Goal: Information Seeking & Learning: Learn about a topic

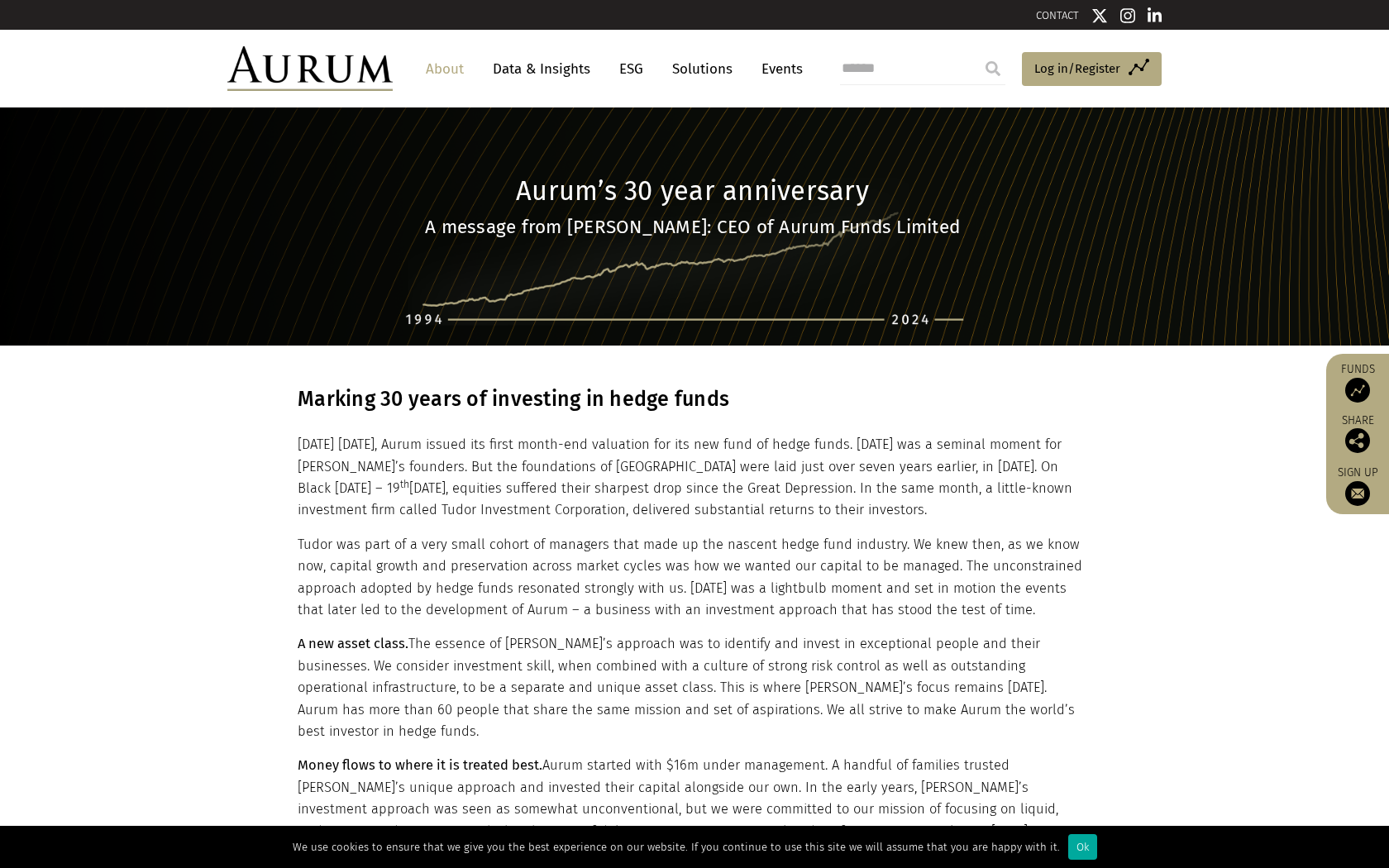
click at [443, 63] on link "About" at bounding box center [444, 68] width 54 height 31
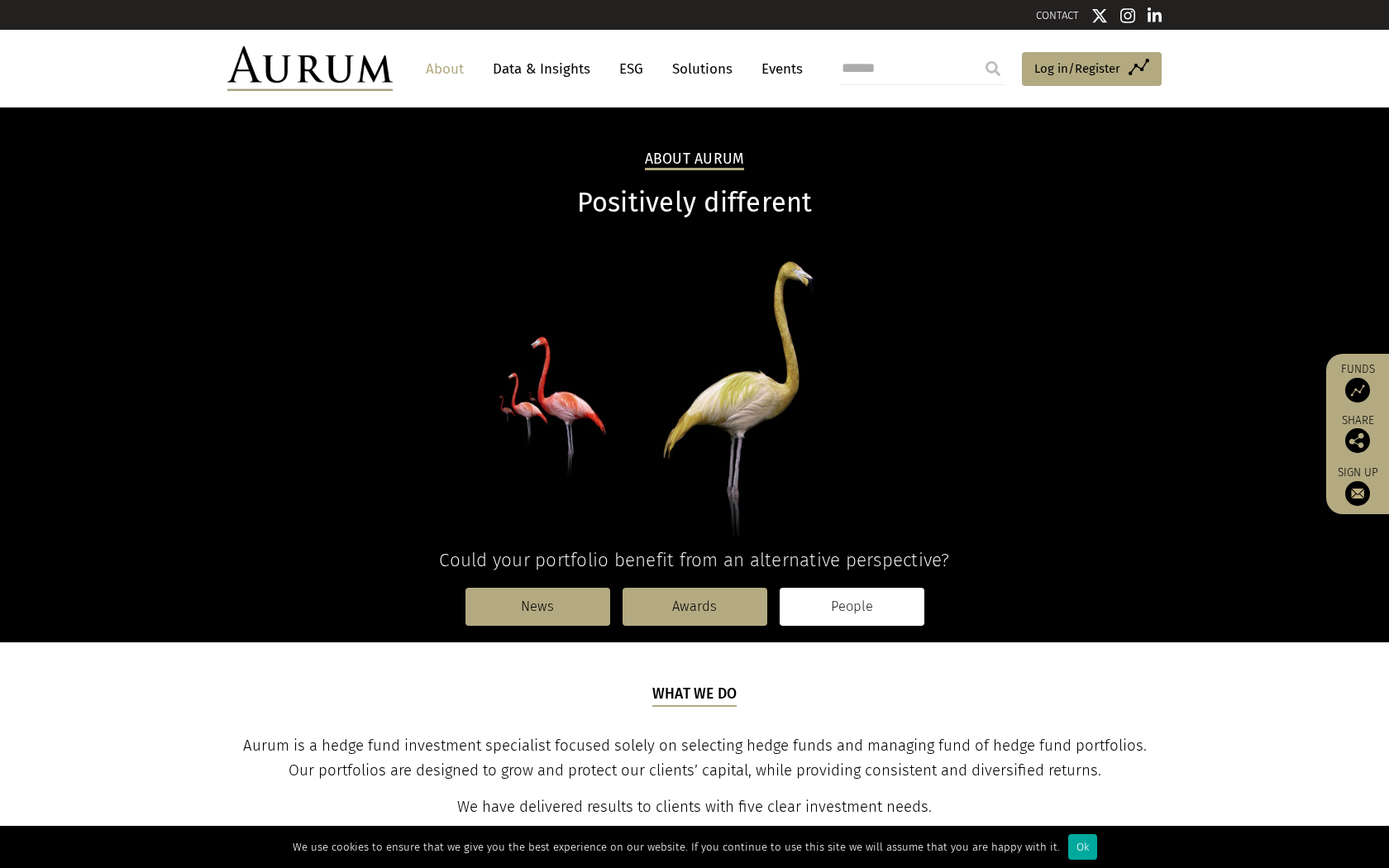
click at [856, 600] on link "People" at bounding box center [851, 606] width 145 height 38
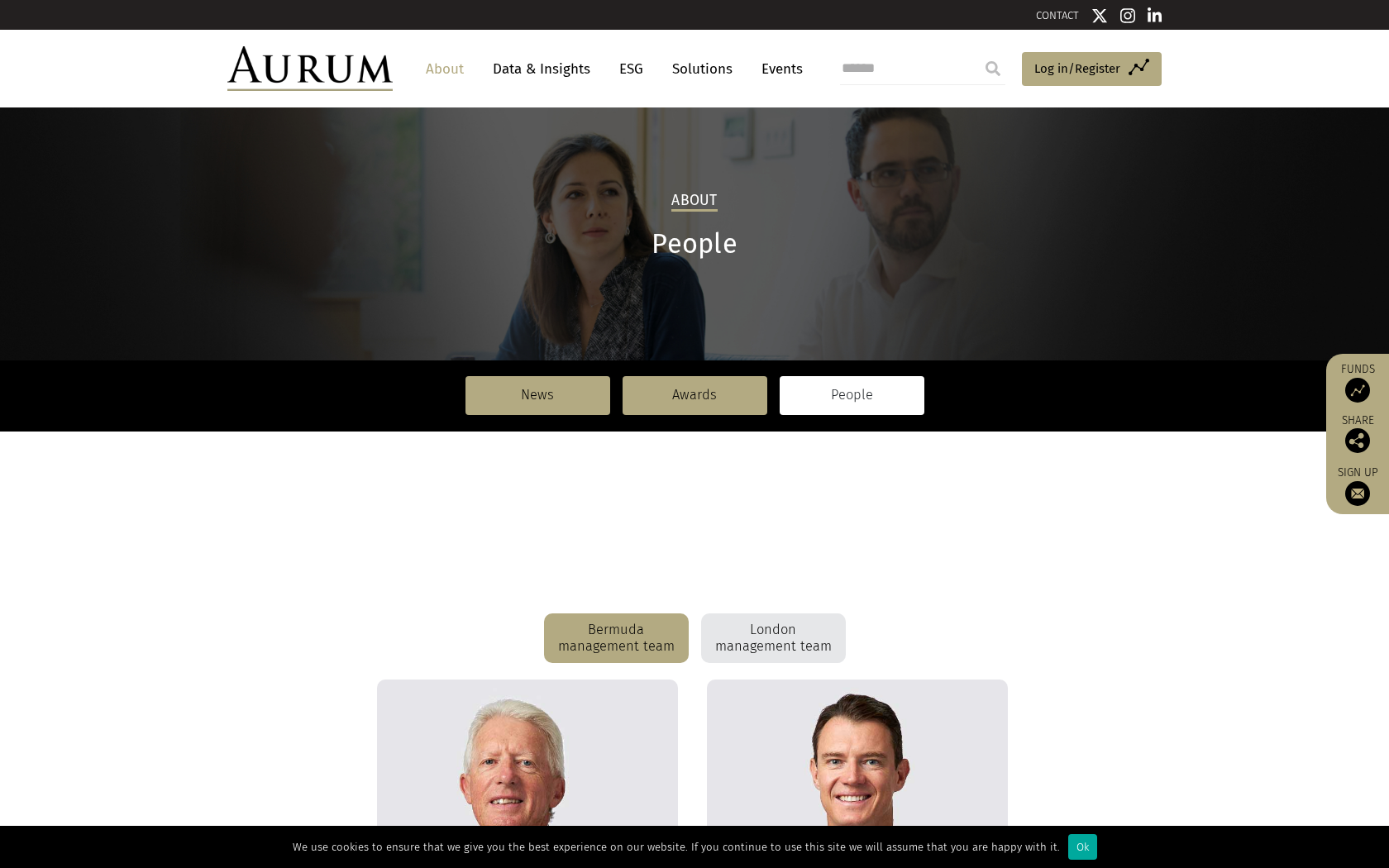
click at [854, 602] on p "This longevity and commitment is something that we are tremendously proud of. W…" at bounding box center [692, 592] width 930 height 44
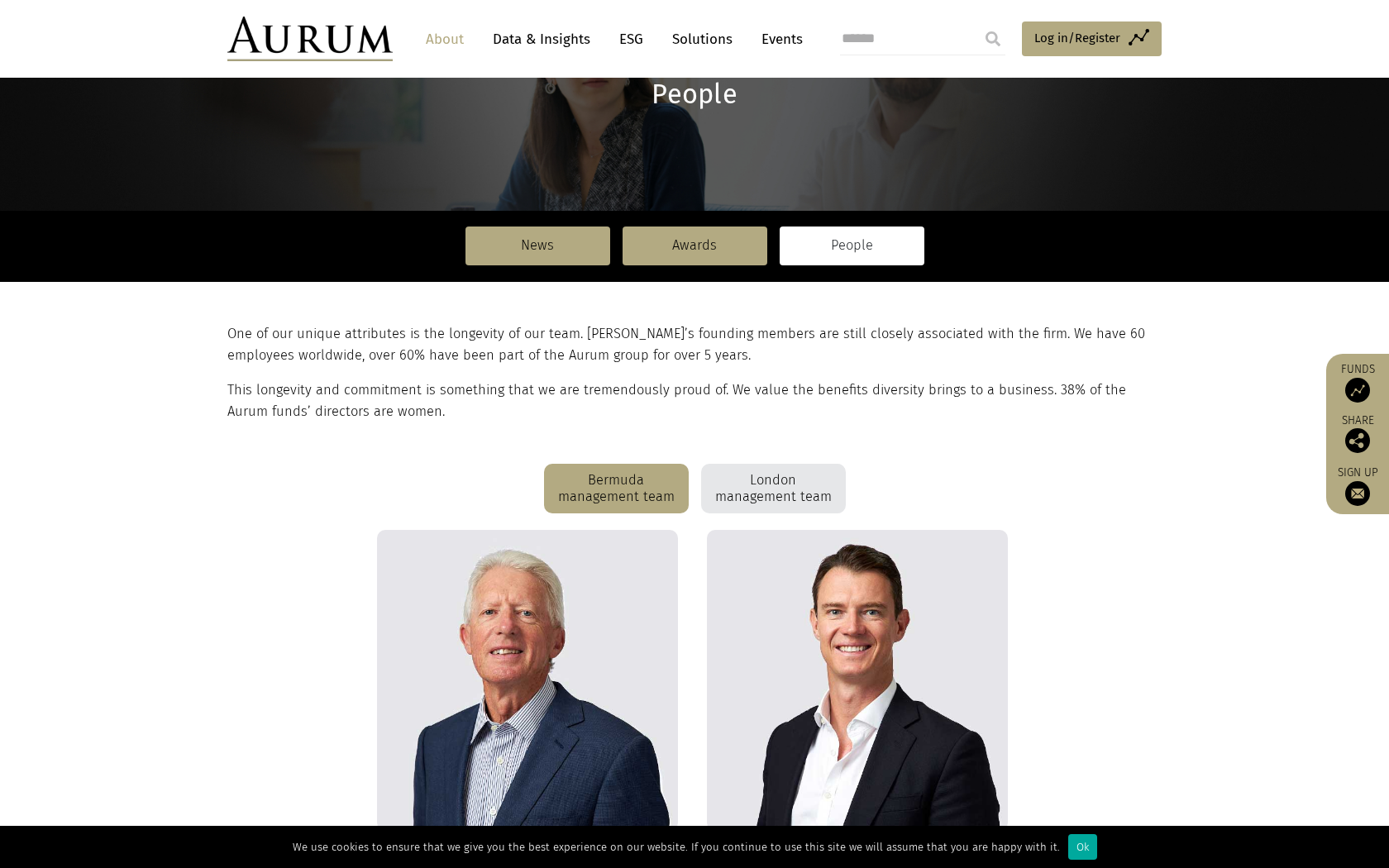
scroll to position [165, 0]
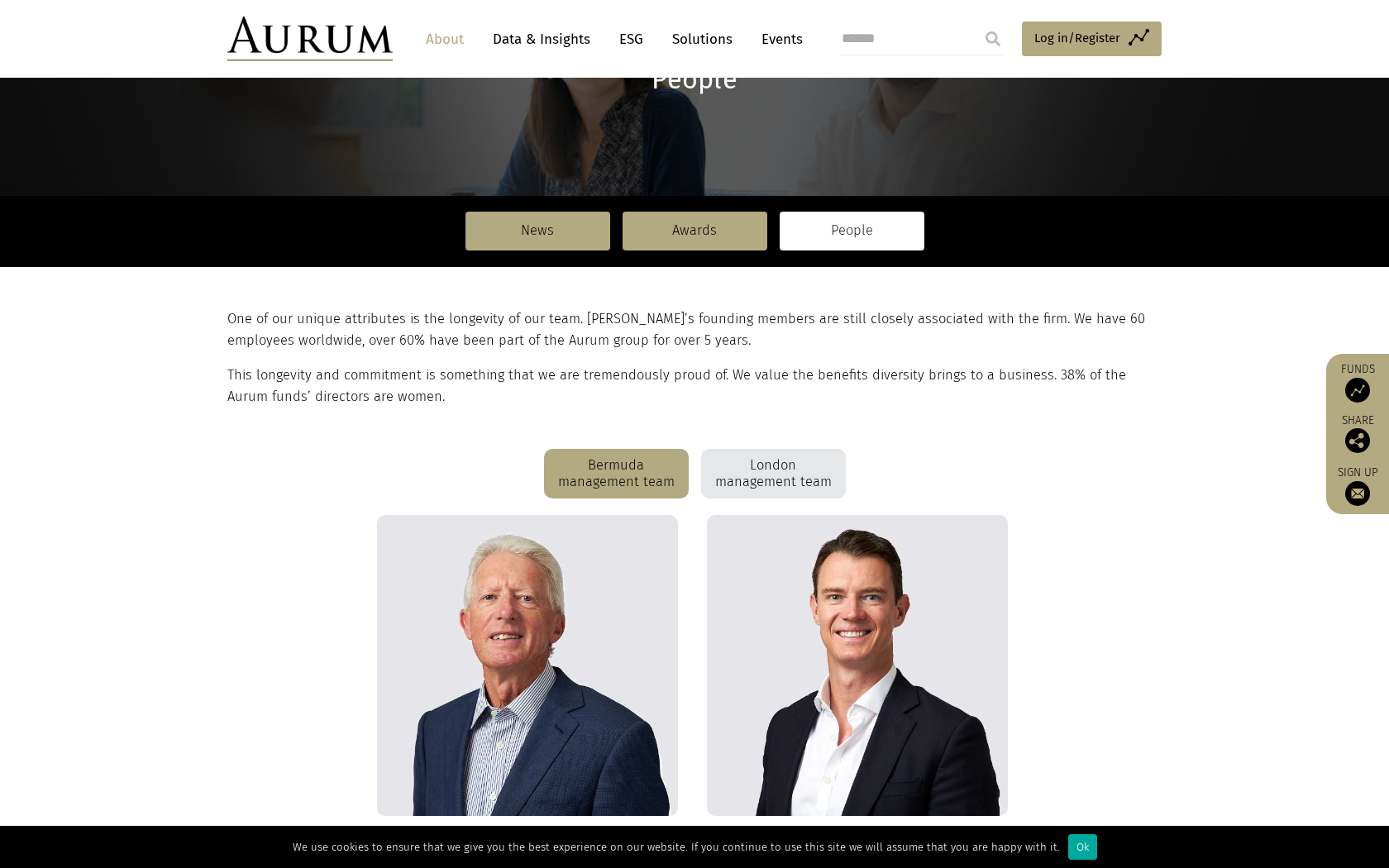
click at [829, 478] on div "London management team" at bounding box center [773, 473] width 145 height 50
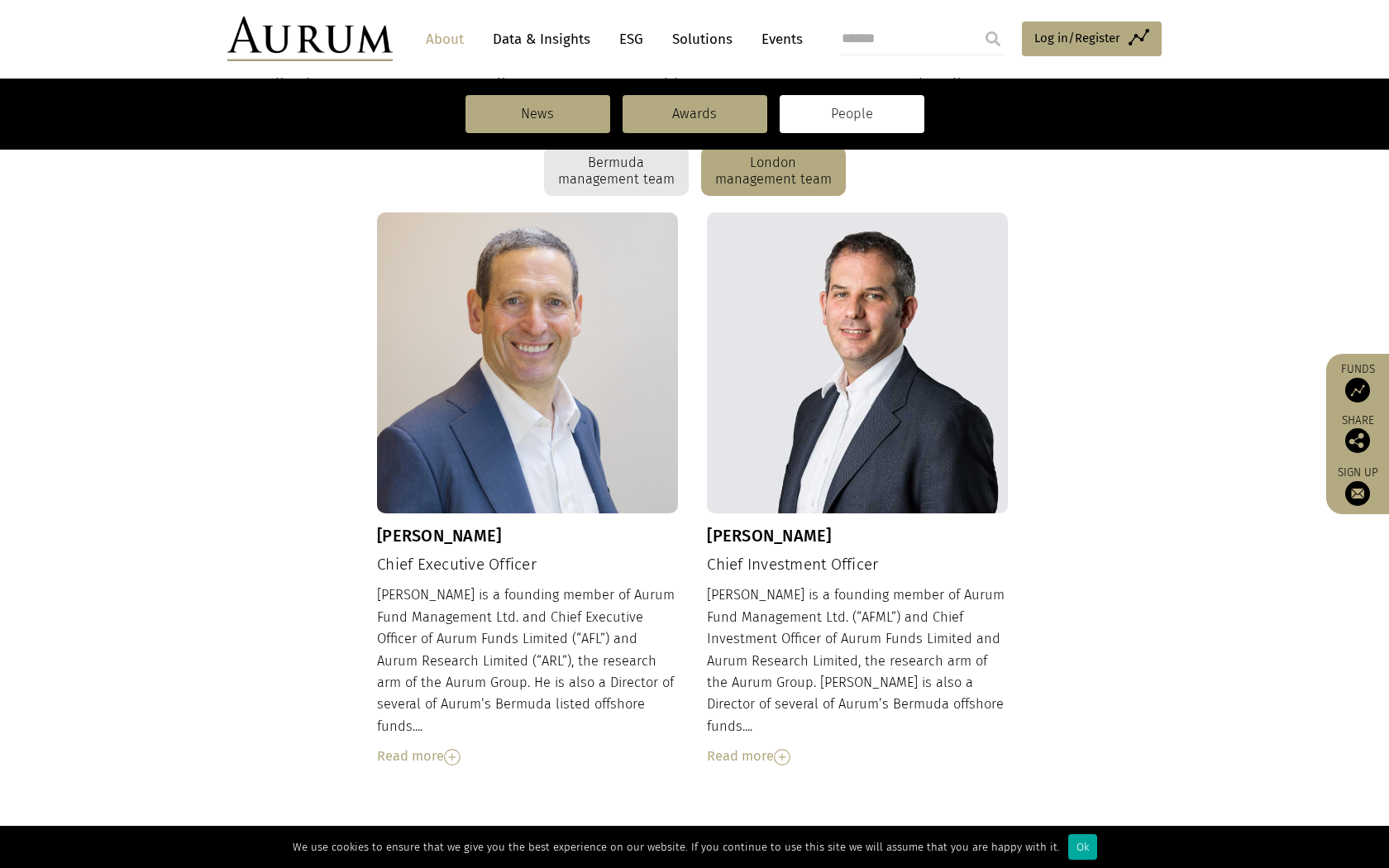
scroll to position [398, 0]
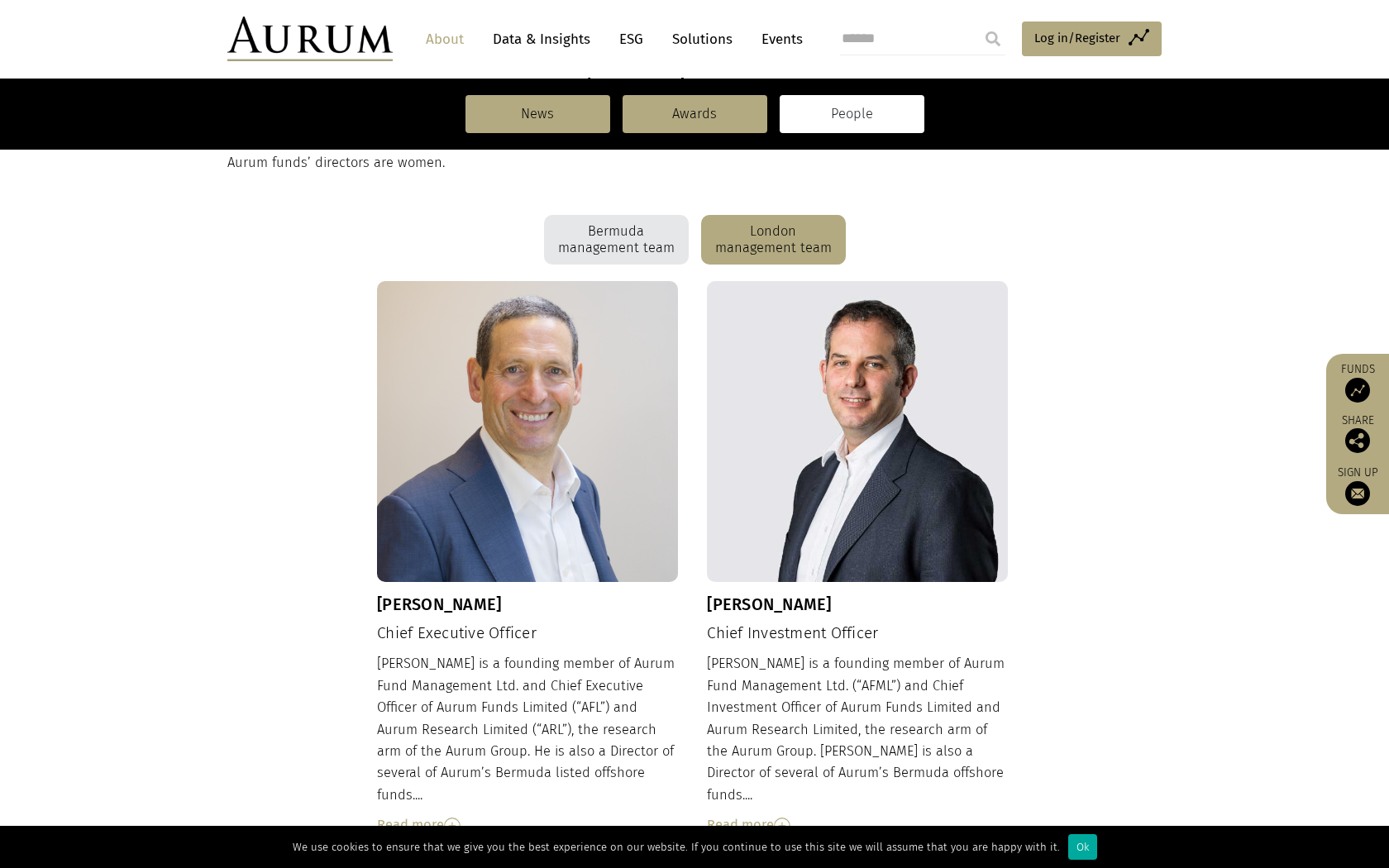
click at [646, 249] on div "Bermuda management team" at bounding box center [615, 239] width 145 height 50
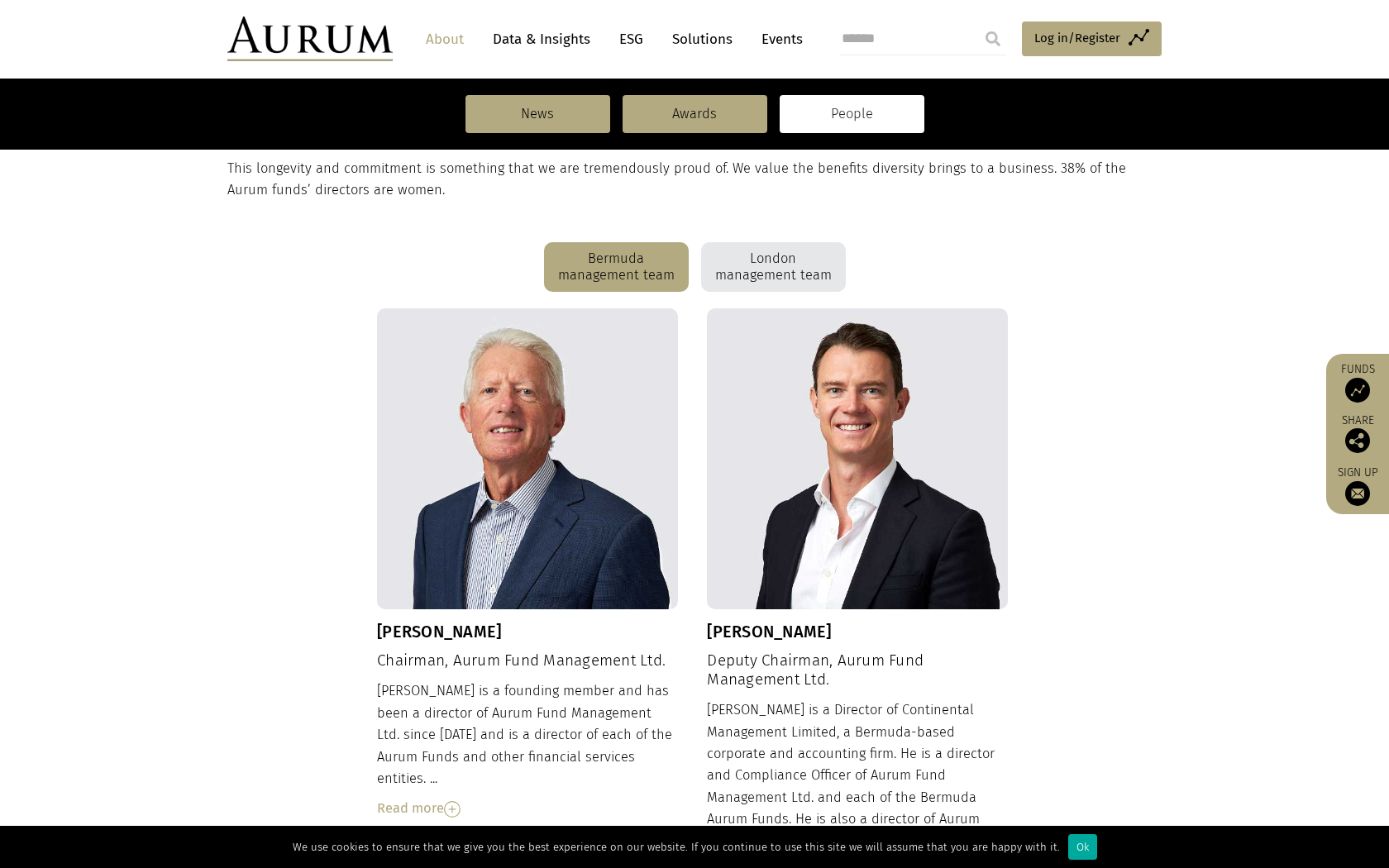
scroll to position [342, 0]
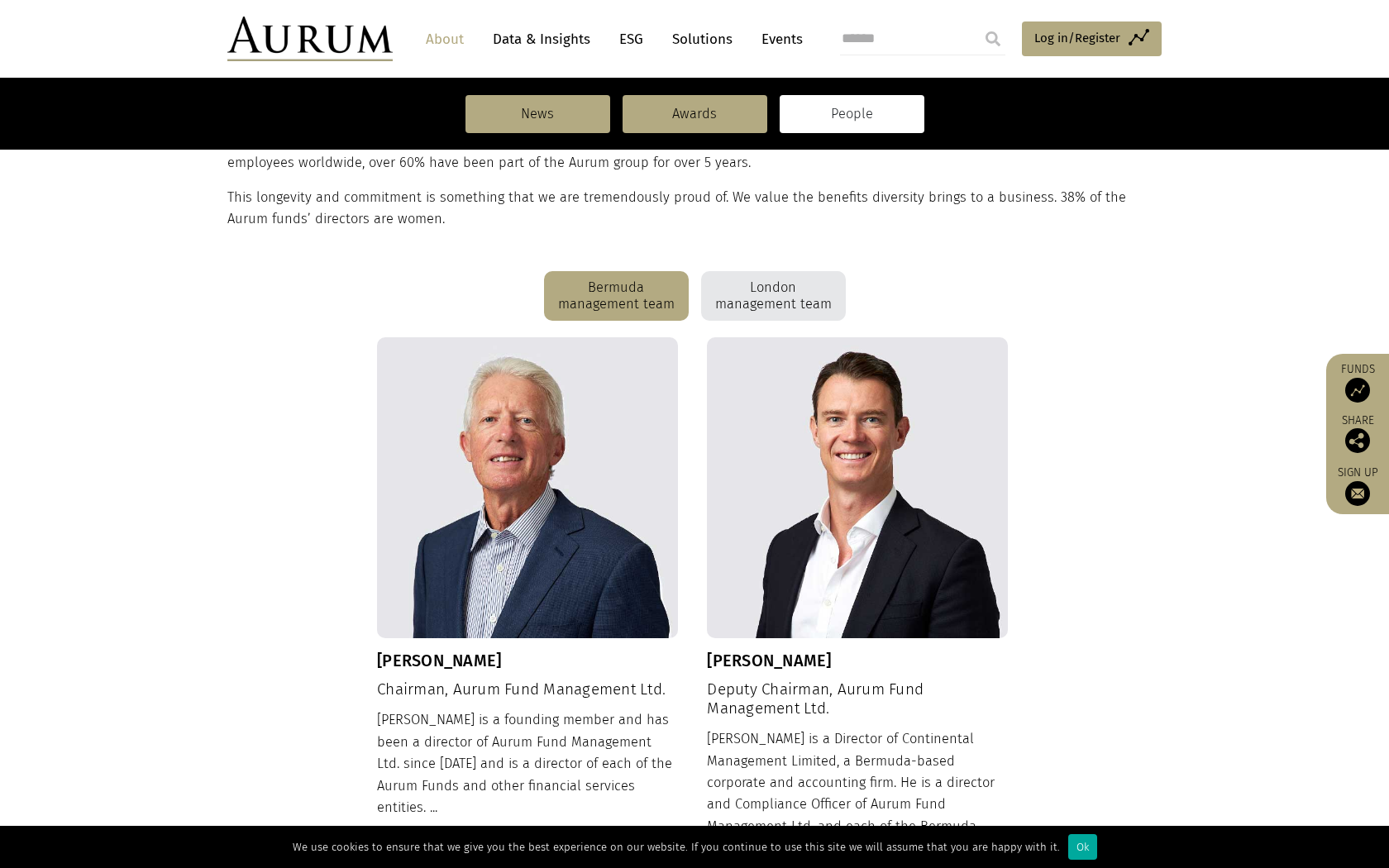
click at [758, 303] on div "London management team" at bounding box center [773, 296] width 145 height 50
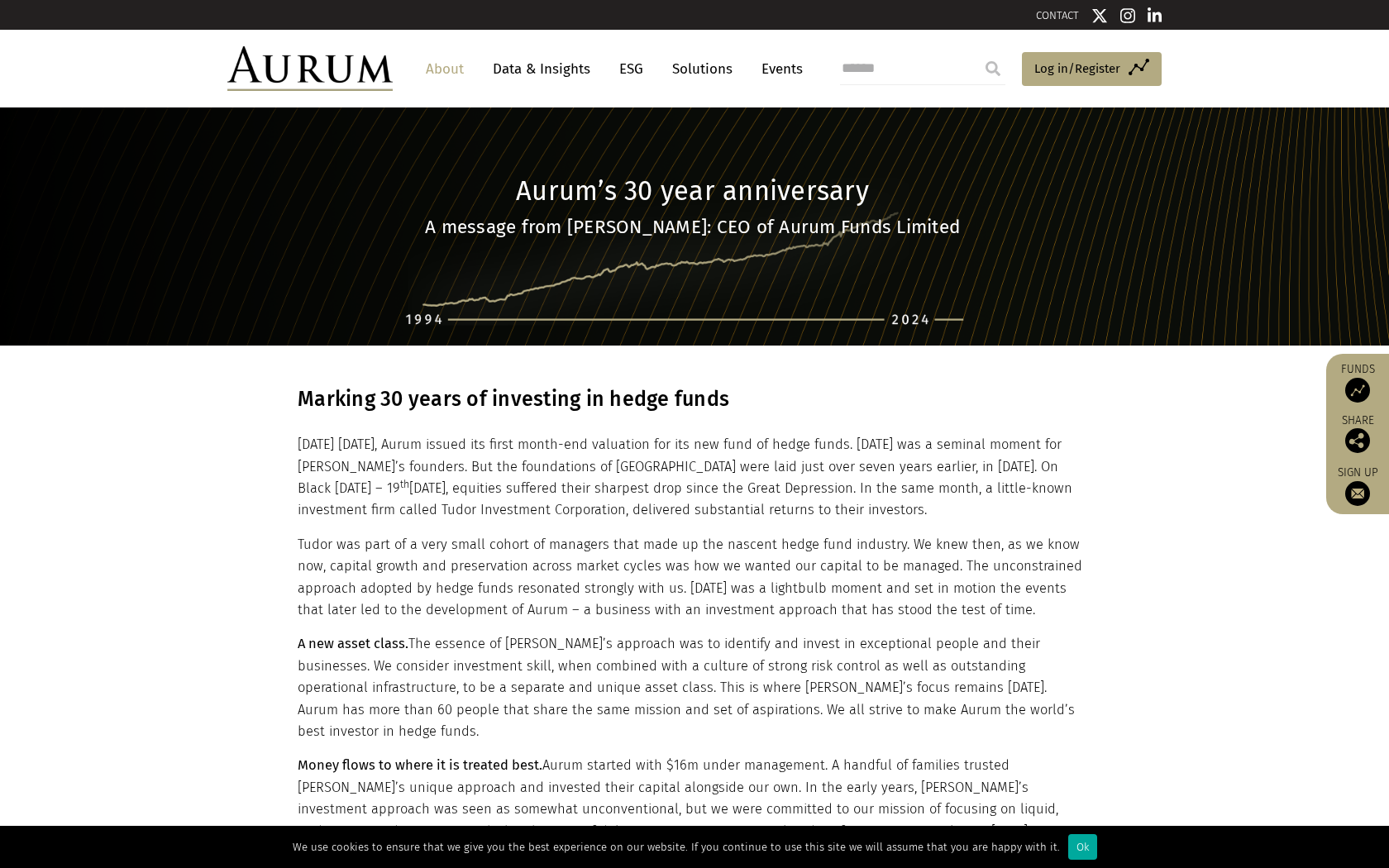
click at [557, 306] on section "Aurum’s 30 year anniversary A message from [PERSON_NAME]: CEO of Aurum Funds Li…" at bounding box center [694, 226] width 1389 height 238
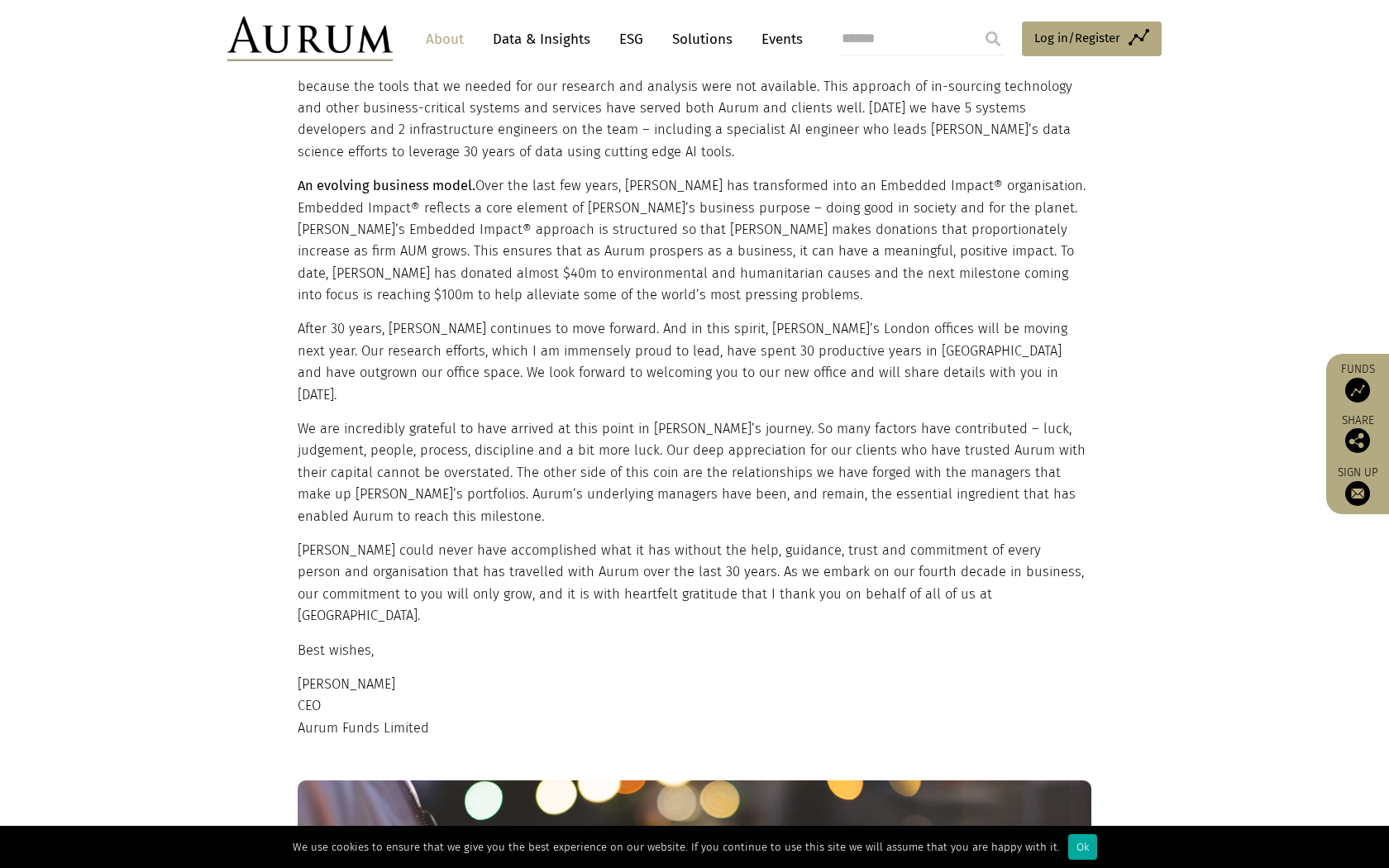
scroll to position [1029, 0]
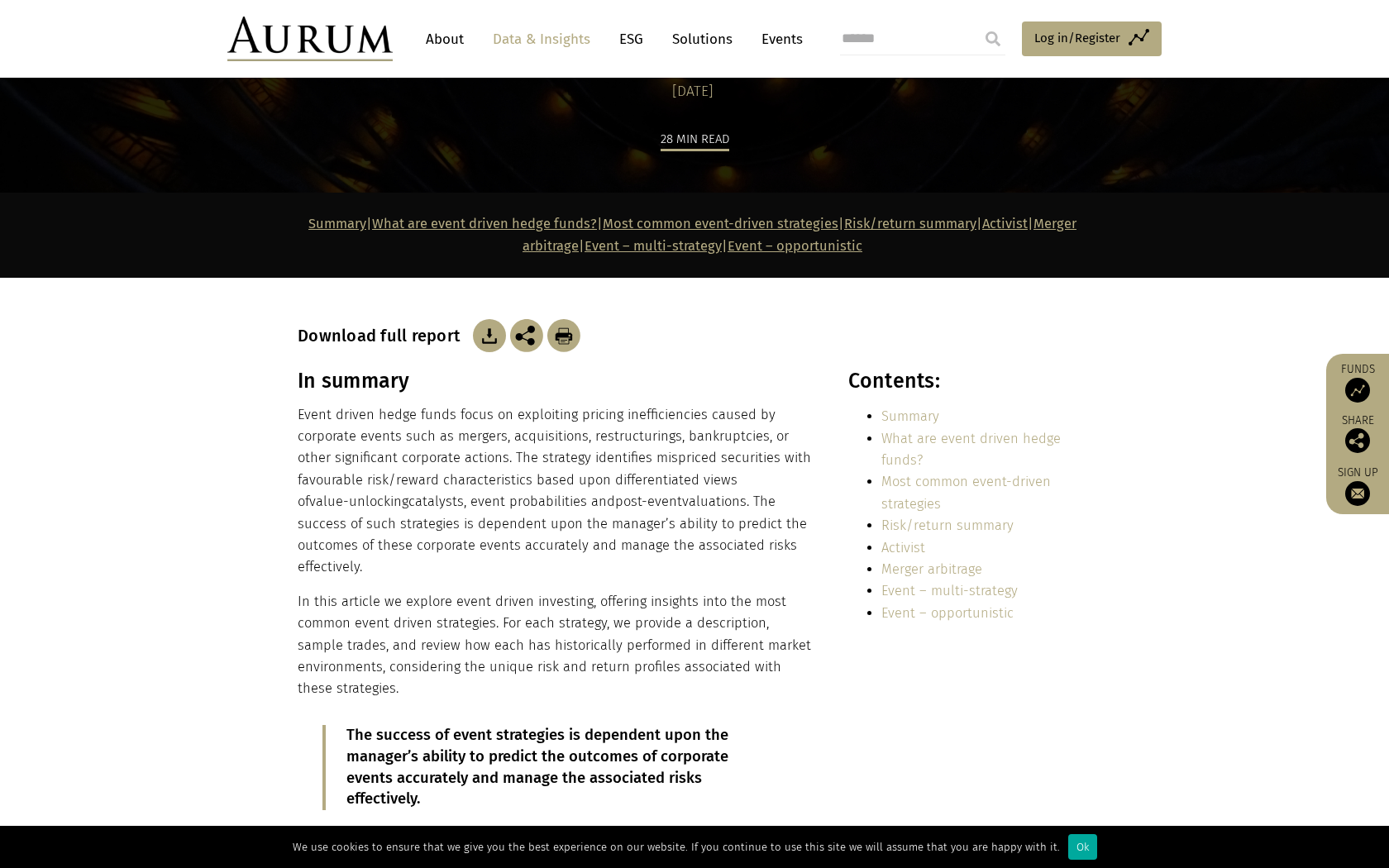
scroll to position [166, 0]
